Goal: Register for event/course

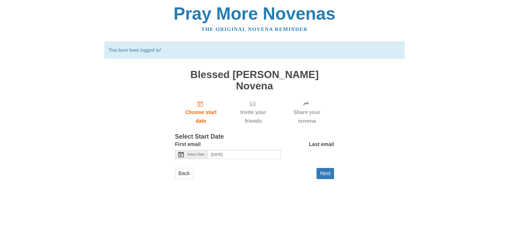
click at [182, 152] on use at bounding box center [180, 154] width 5 height 5
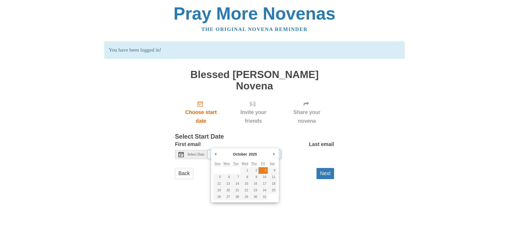
type input "[DATE]"
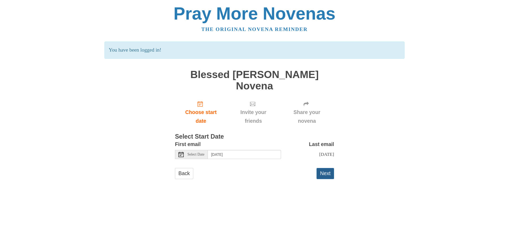
click at [323, 168] on button "Next" at bounding box center [324, 173] width 17 height 11
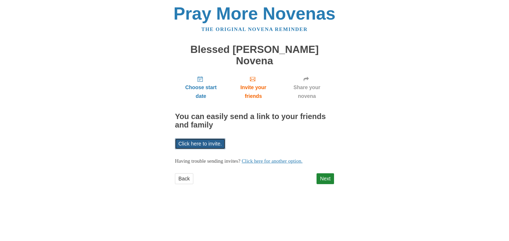
click at [202, 139] on link "Click here to invite." at bounding box center [200, 144] width 50 height 11
click at [389, 158] on div "Pray More Novenas The original novena reminder Blessed Carlo Acutis Novena Choo…" at bounding box center [254, 100] width 310 height 200
click at [326, 174] on link "Next" at bounding box center [324, 179] width 17 height 11
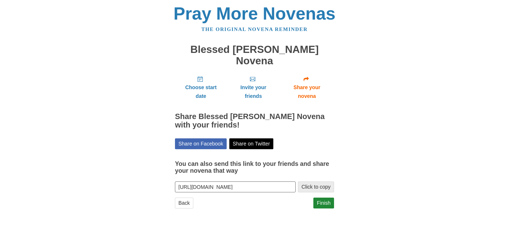
click at [310, 182] on button "Click to copy" at bounding box center [316, 187] width 36 height 11
click at [322, 198] on link "Finish" at bounding box center [323, 203] width 21 height 11
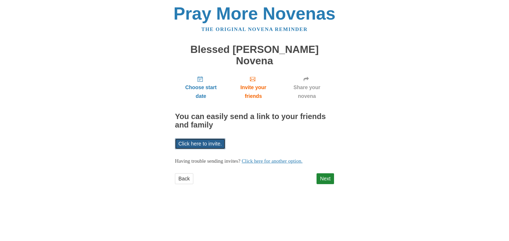
click at [208, 139] on link "Click here to invite." at bounding box center [200, 144] width 50 height 11
click at [327, 174] on link "Next" at bounding box center [324, 179] width 17 height 11
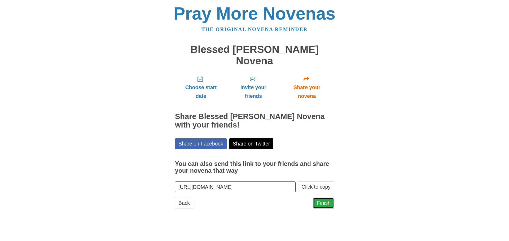
click at [319, 198] on link "Finish" at bounding box center [323, 203] width 21 height 11
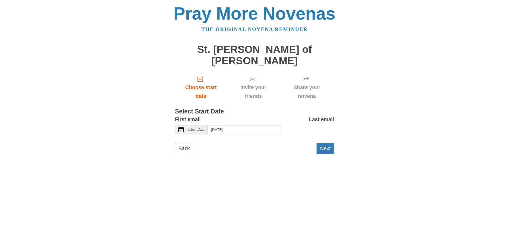
click at [182, 127] on icon at bounding box center [180, 129] width 5 height 5
click at [231, 125] on input "Tuesday, October 7th" at bounding box center [244, 129] width 73 height 9
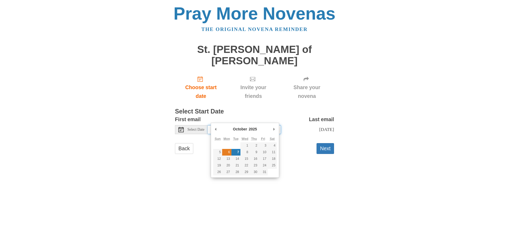
type input "Monday, October 6th"
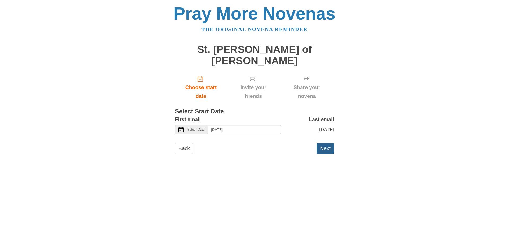
click at [328, 143] on button "Next" at bounding box center [324, 148] width 17 height 11
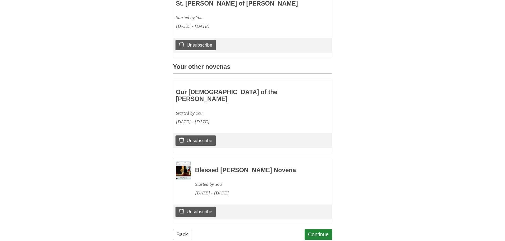
scroll to position [190, 0]
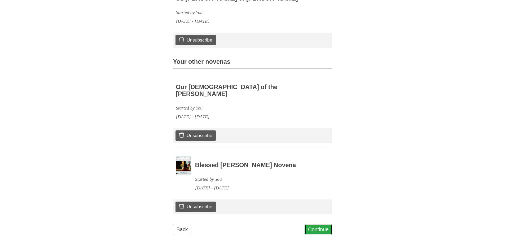
click at [324, 225] on link "Continue" at bounding box center [319, 230] width 28 height 11
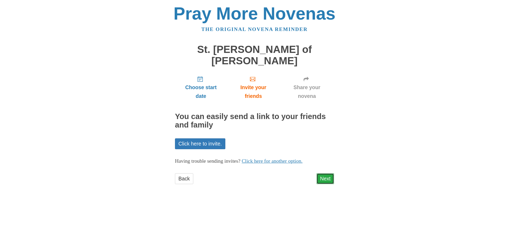
click at [327, 174] on link "Next" at bounding box center [324, 179] width 17 height 11
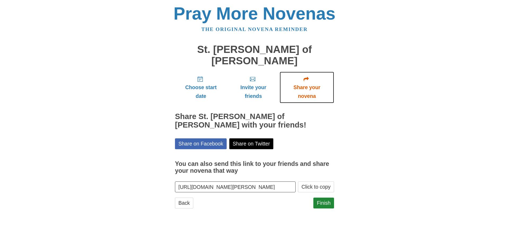
click at [307, 83] on span "Share your novena" at bounding box center [307, 91] width 44 height 17
click at [324, 198] on link "Finish" at bounding box center [323, 203] width 21 height 11
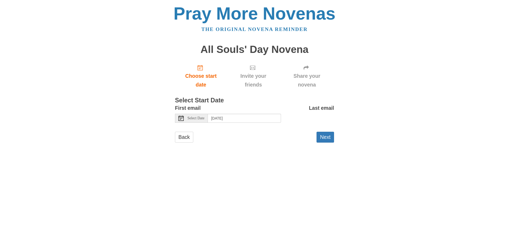
click at [189, 118] on span "Select Date" at bounding box center [195, 119] width 17 height 4
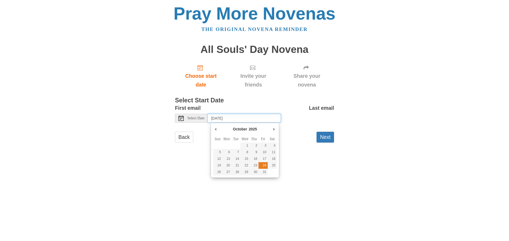
type input "Friday, October 24th"
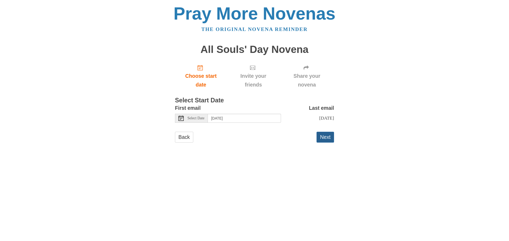
click at [323, 138] on button "Next" at bounding box center [324, 137] width 17 height 11
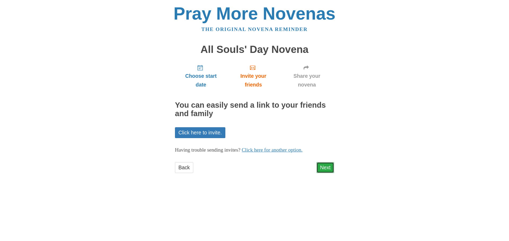
click at [327, 168] on link "Next" at bounding box center [324, 167] width 17 height 11
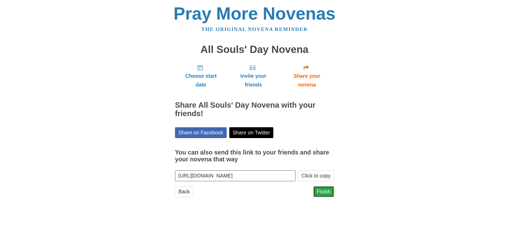
click at [327, 191] on link "Finish" at bounding box center [323, 192] width 21 height 11
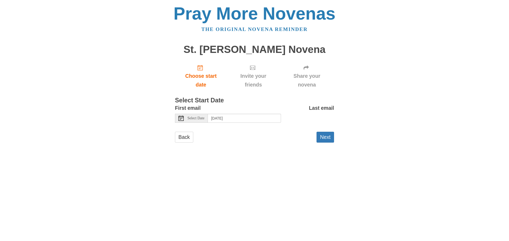
click at [181, 117] on icon at bounding box center [180, 118] width 5 height 5
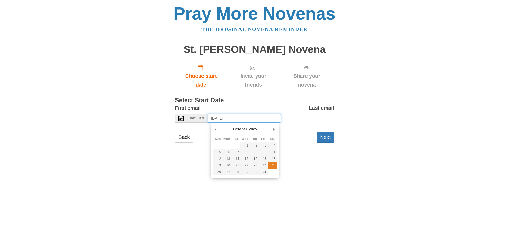
type input "Saturday, October 25th"
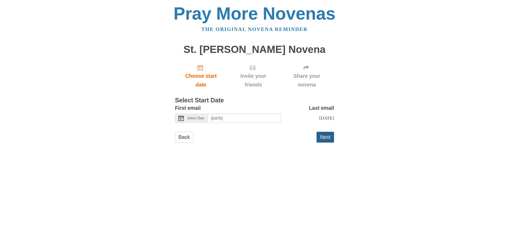
click at [328, 137] on button "Next" at bounding box center [324, 137] width 17 height 11
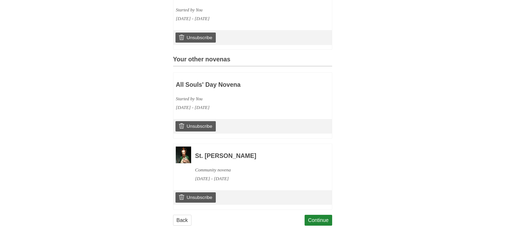
scroll to position [190, 0]
click at [317, 221] on link "Continue" at bounding box center [319, 220] width 28 height 11
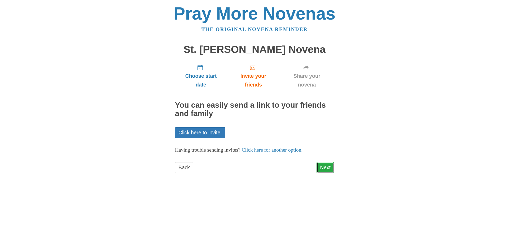
click at [324, 167] on link "Next" at bounding box center [324, 167] width 17 height 11
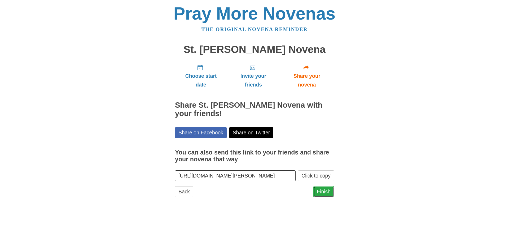
click at [325, 193] on link "Finish" at bounding box center [323, 192] width 21 height 11
